Goal: Task Accomplishment & Management: Use online tool/utility

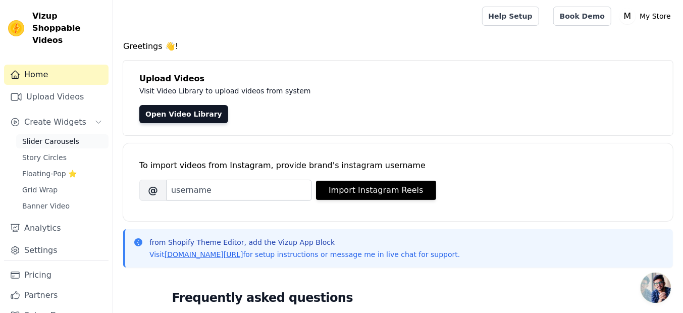
click at [54, 136] on span "Slider Carousels" at bounding box center [50, 141] width 57 height 10
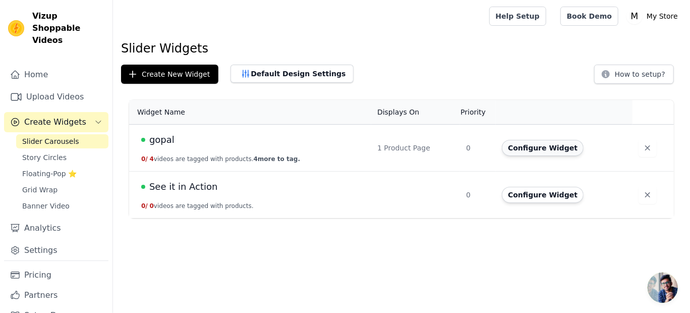
click at [527, 144] on button "Configure Widget" at bounding box center [543, 148] width 82 height 16
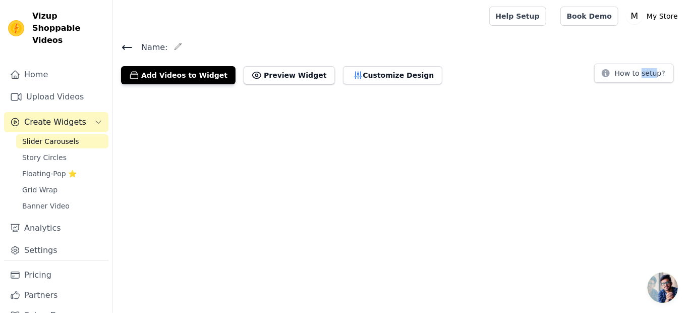
click at [527, 92] on html "Vizup Shoppable Videos Home Upload Videos Create Widgets Slider Carousels Story…" at bounding box center [345, 46] width 690 height 92
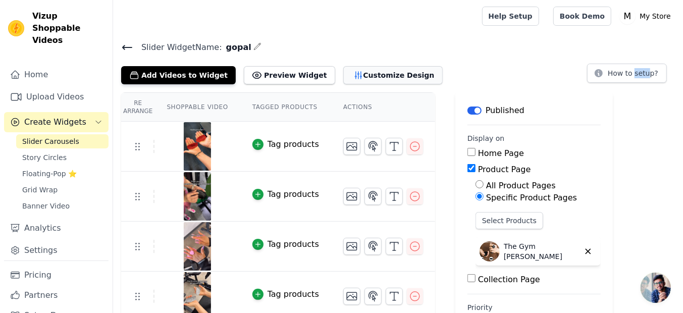
click at [381, 71] on button "Customize Design" at bounding box center [392, 75] width 99 height 18
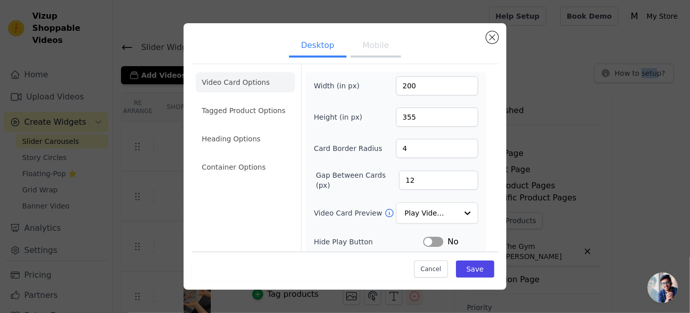
click at [367, 53] on button "Mobile" at bounding box center [376, 46] width 50 height 22
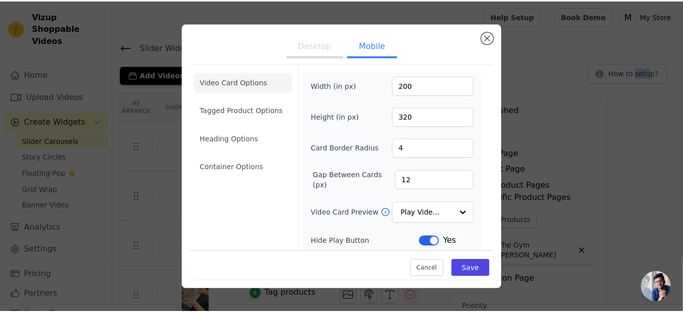
scroll to position [146, 0]
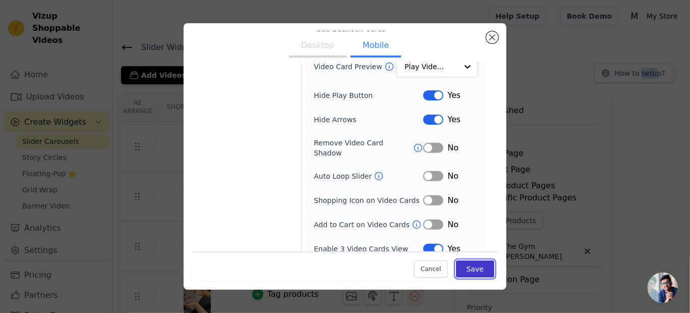
click at [473, 267] on button "Save" at bounding box center [475, 268] width 38 height 17
